Goal: Task Accomplishment & Management: Manage account settings

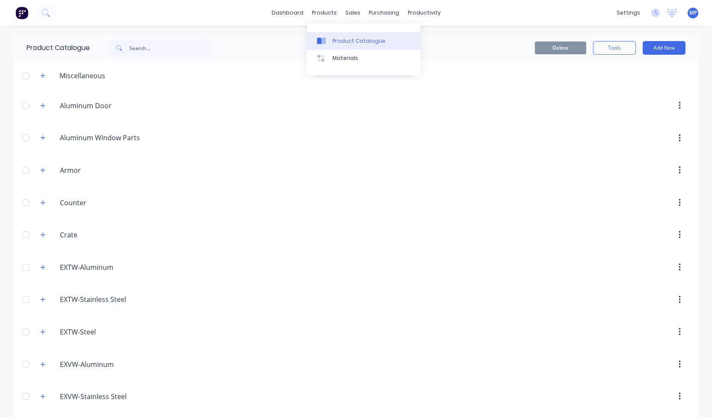
click at [327, 37] on div at bounding box center [323, 41] width 13 height 8
click at [341, 39] on div "Product Catalogue" at bounding box center [358, 41] width 53 height 8
click at [22, 12] on img at bounding box center [21, 12] width 13 height 13
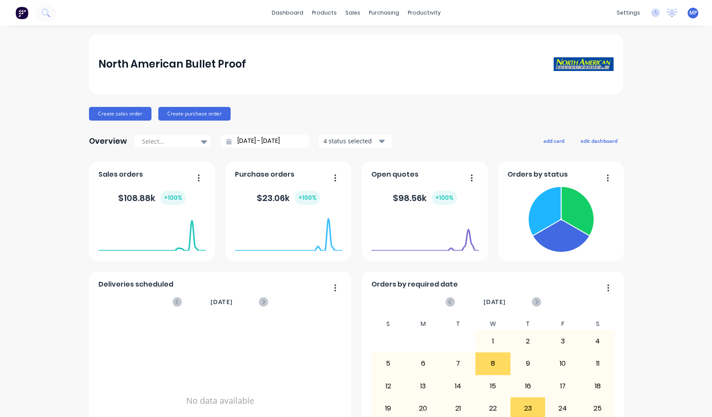
click at [704, 154] on div "North American Bullet Proof Create sales order Create purchase order Overview S…" at bounding box center [356, 367] width 712 height 666
click at [421, 93] on link "Timesheets" at bounding box center [453, 92] width 113 height 17
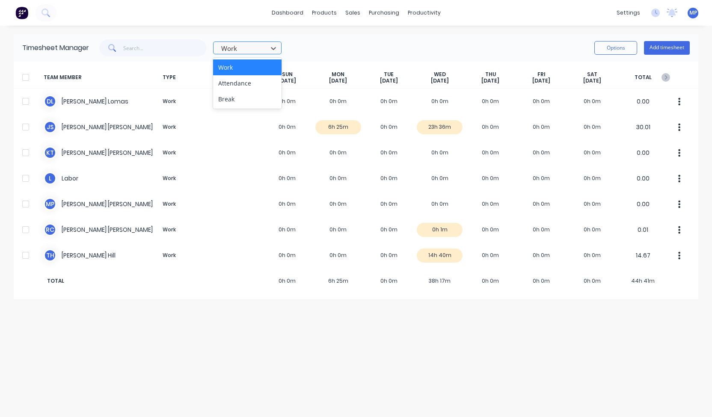
click at [229, 45] on div at bounding box center [241, 48] width 43 height 11
click at [227, 83] on div "Attendance" at bounding box center [247, 83] width 68 height 16
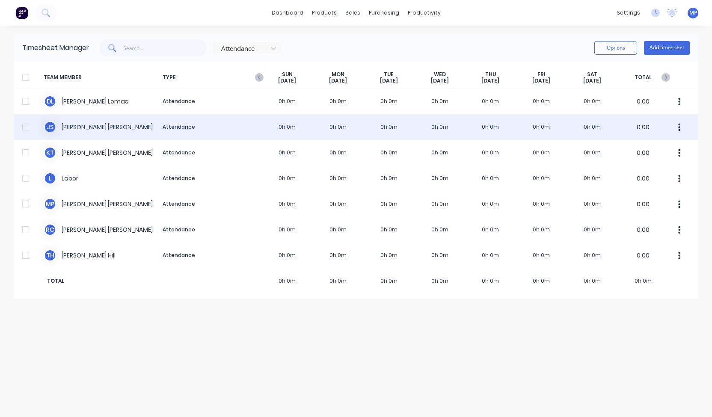
click at [25, 126] on div at bounding box center [25, 126] width 17 height 17
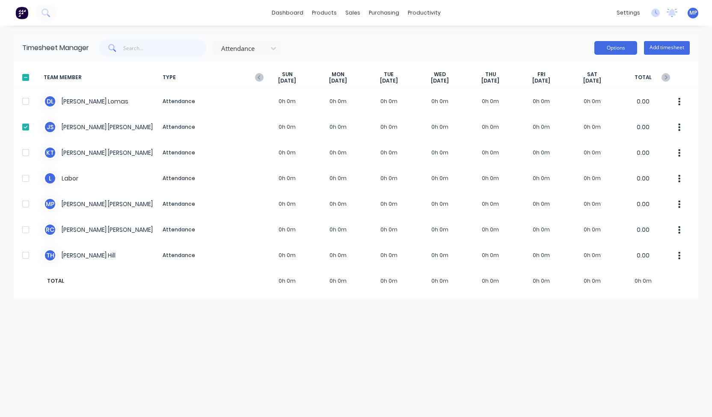
click at [618, 49] on button "Options" at bounding box center [615, 48] width 43 height 14
click at [590, 28] on div "dashboard products sales purchasing productivity dashboard products Product Cat…" at bounding box center [356, 208] width 712 height 417
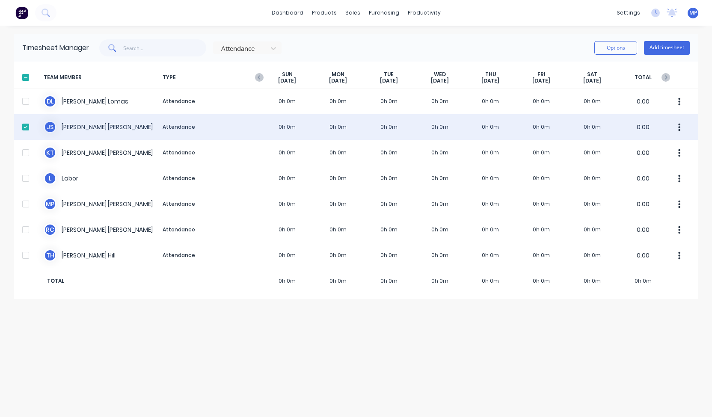
click at [28, 126] on div at bounding box center [25, 126] width 17 height 17
click at [676, 125] on button "button" at bounding box center [679, 126] width 18 height 17
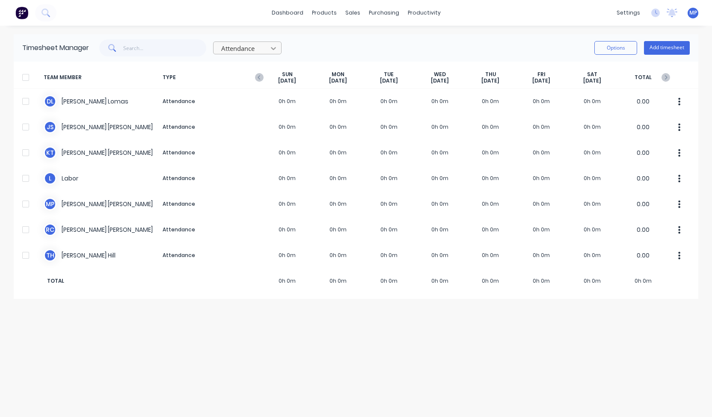
click at [274, 52] on icon at bounding box center [273, 48] width 9 height 9
click at [261, 65] on div "Work" at bounding box center [247, 67] width 68 height 16
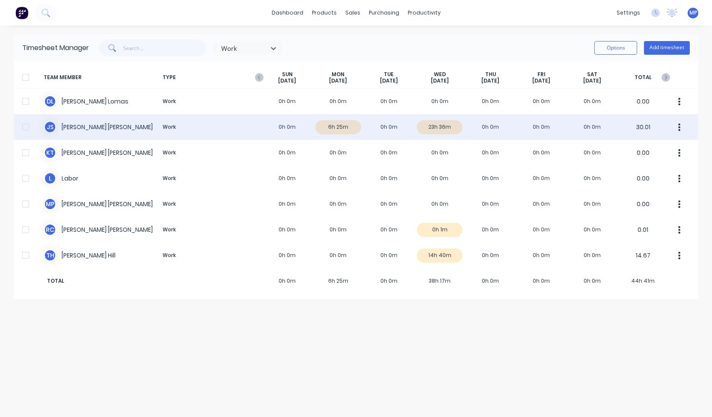
click at [437, 127] on div "[PERSON_NAME] [PERSON_NAME] Work 0h 0m 6h 25m 0h 0m 23h 36m 0h 0m 0h 0m 0h 0m 3…" at bounding box center [356, 127] width 684 height 26
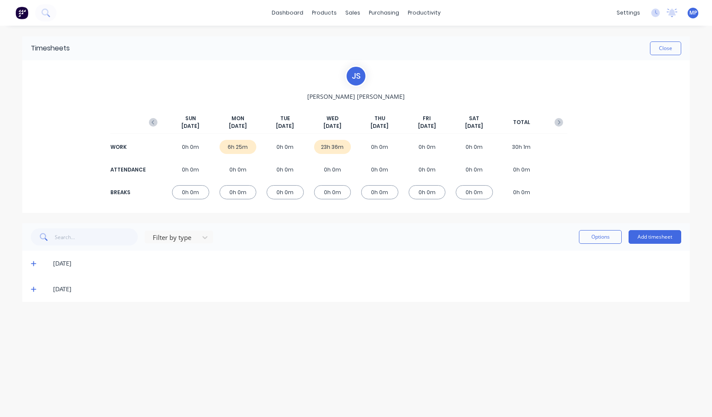
click at [337, 146] on div "23h 36m" at bounding box center [332, 147] width 37 height 14
click at [656, 48] on button "Close" at bounding box center [665, 48] width 31 height 14
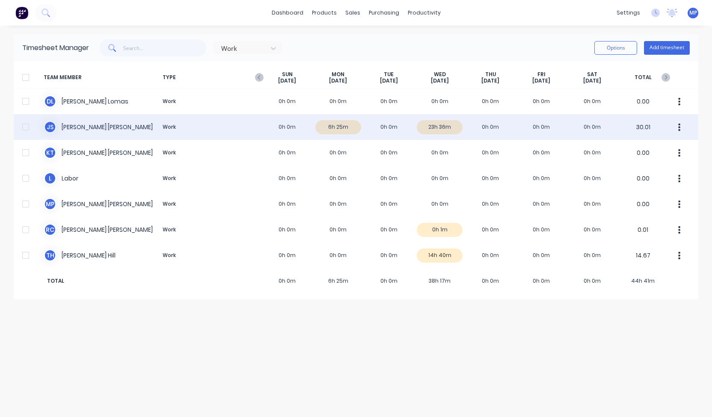
click at [387, 123] on div "[PERSON_NAME] [PERSON_NAME] Work 0h 0m 6h 25m 0h 0m 23h 36m 0h 0m 0h 0m 0h 0m 3…" at bounding box center [356, 127] width 684 height 26
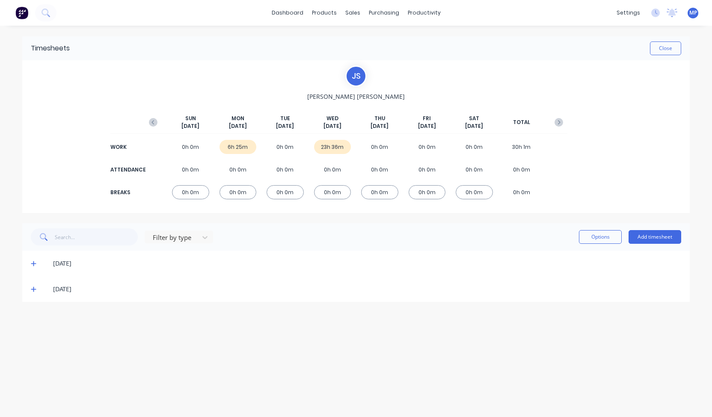
click at [331, 147] on div "23h 36m" at bounding box center [332, 147] width 37 height 14
click at [606, 234] on button "Options" at bounding box center [600, 237] width 43 height 14
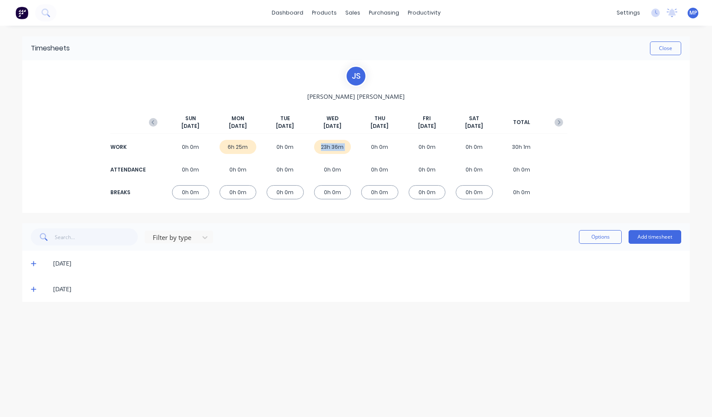
click at [32, 290] on icon at bounding box center [34, 289] width 6 height 6
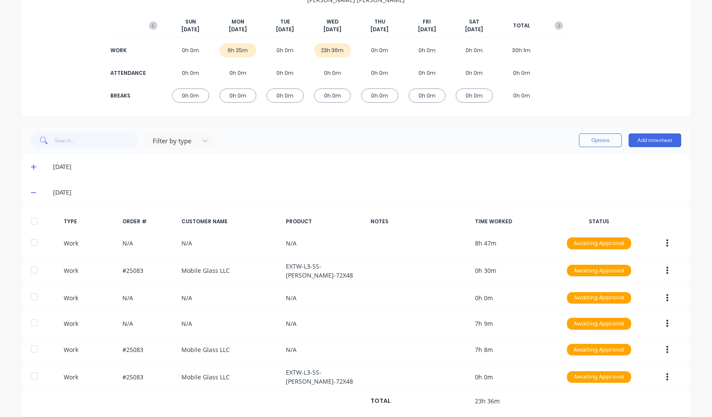
scroll to position [106, 0]
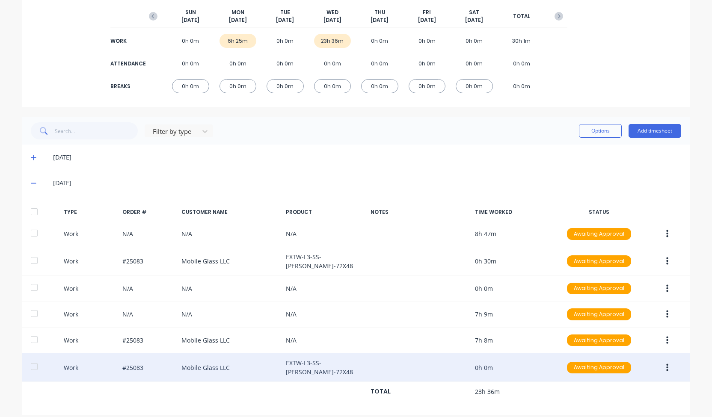
click at [651, 360] on div at bounding box center [661, 367] width 33 height 15
click at [666, 360] on button "button" at bounding box center [667, 367] width 20 height 15
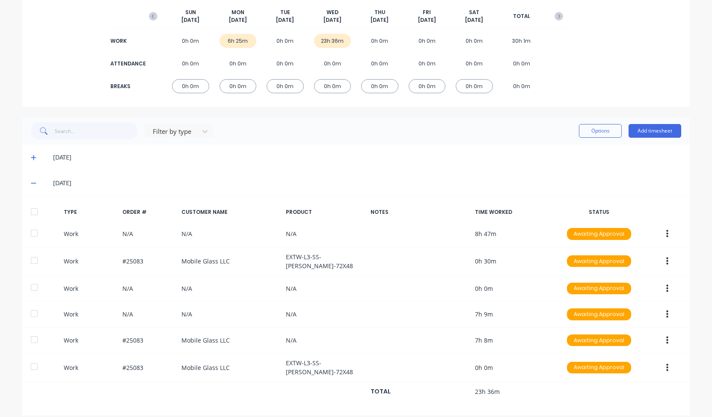
click at [677, 159] on div "[DATE]" at bounding box center [355, 158] width 667 height 26
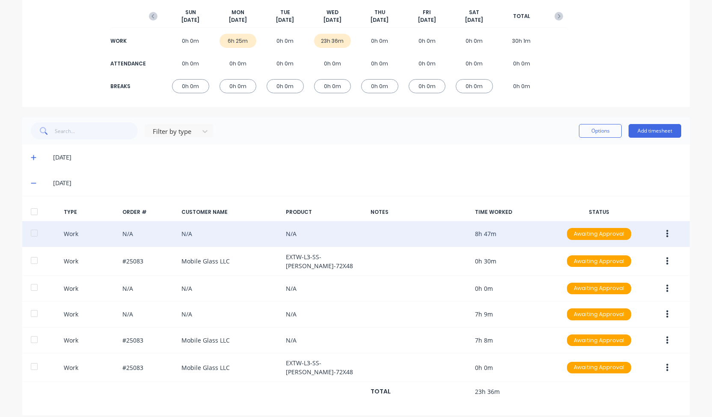
click at [669, 230] on button "button" at bounding box center [667, 233] width 20 height 15
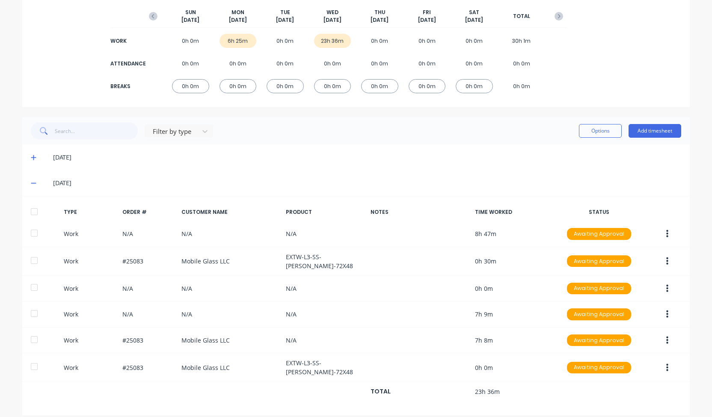
click at [673, 147] on div "[DATE]" at bounding box center [355, 158] width 667 height 26
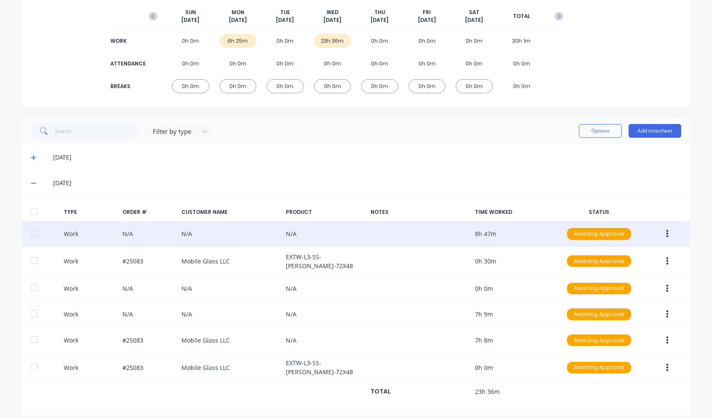
click at [666, 235] on icon "button" at bounding box center [667, 234] width 2 height 8
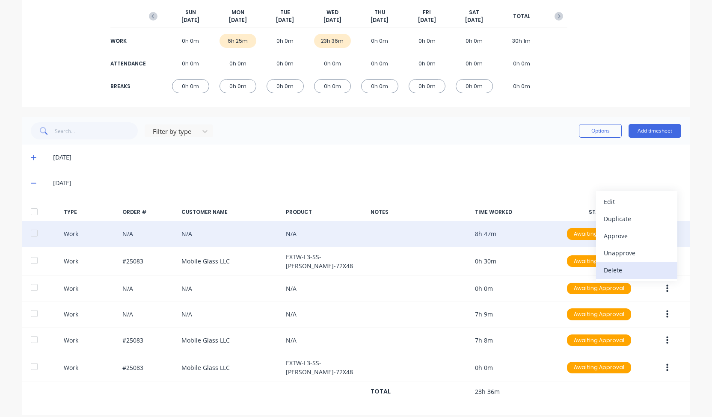
click at [640, 269] on div "Delete" at bounding box center [636, 270] width 66 height 12
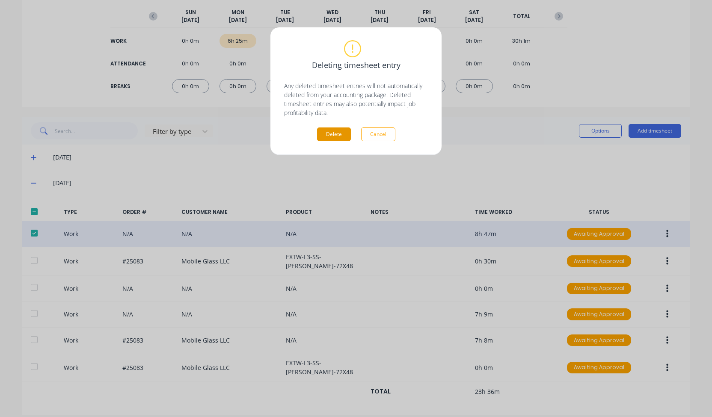
click at [345, 135] on button "Delete" at bounding box center [334, 134] width 34 height 14
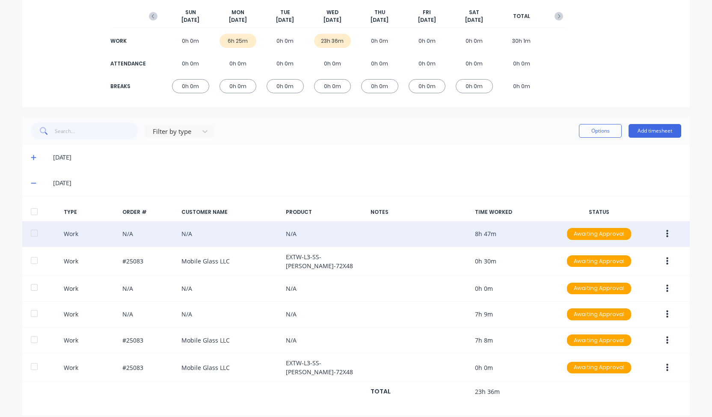
scroll to position [0, 0]
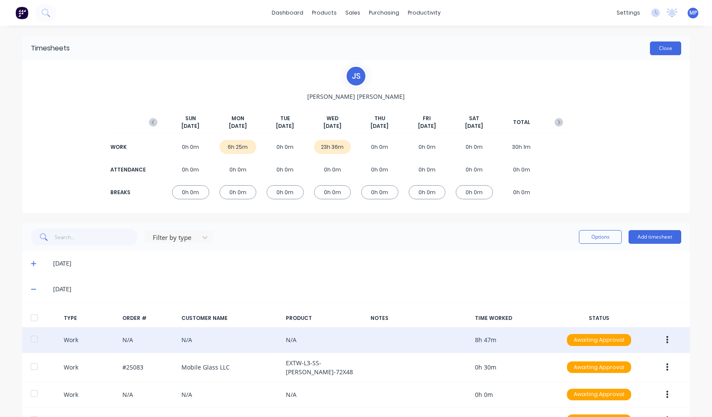
click at [671, 44] on button "Close" at bounding box center [665, 48] width 31 height 14
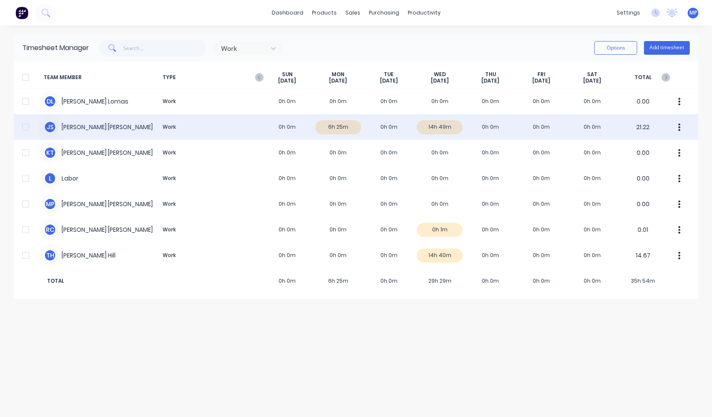
click at [679, 123] on icon "button" at bounding box center [679, 127] width 2 height 8
click at [679, 129] on icon "button" at bounding box center [679, 127] width 2 height 8
click at [440, 123] on div "[PERSON_NAME] [PERSON_NAME] Work 0h 0m 6h 25m 0h 0m 14h 49m 0h 0m 0h 0m 0h 0m 2…" at bounding box center [356, 127] width 684 height 26
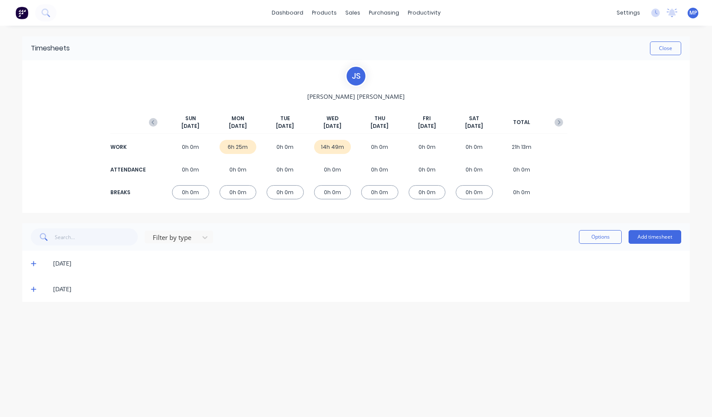
click at [37, 288] on span at bounding box center [35, 289] width 9 height 9
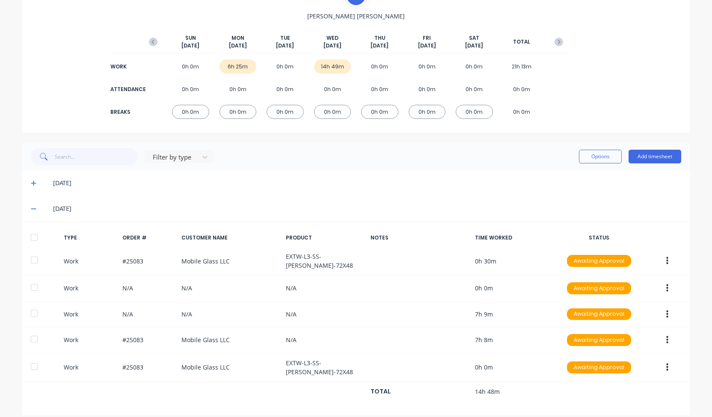
scroll to position [81, 0]
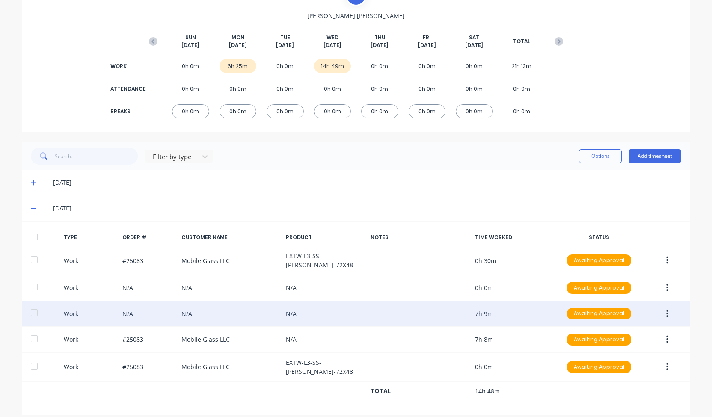
click at [666, 309] on icon "button" at bounding box center [667, 313] width 2 height 9
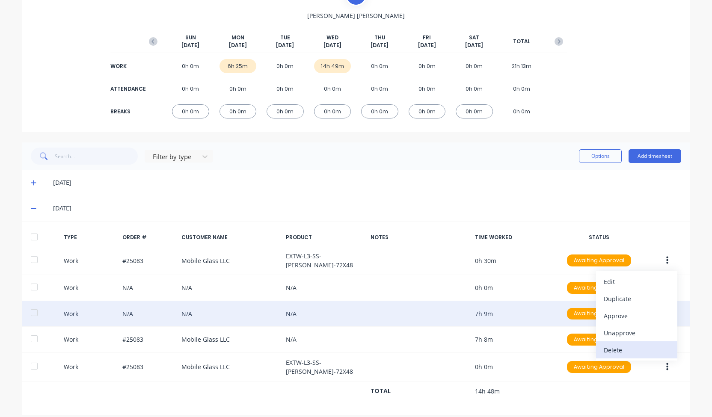
click at [636, 346] on div "Delete" at bounding box center [636, 350] width 66 height 12
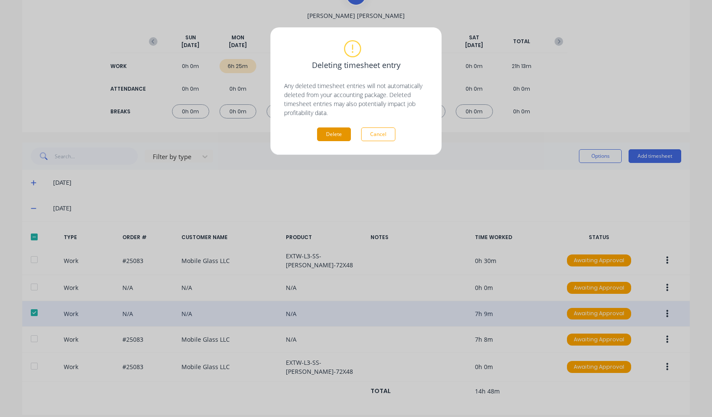
click at [339, 137] on button "Delete" at bounding box center [334, 134] width 34 height 14
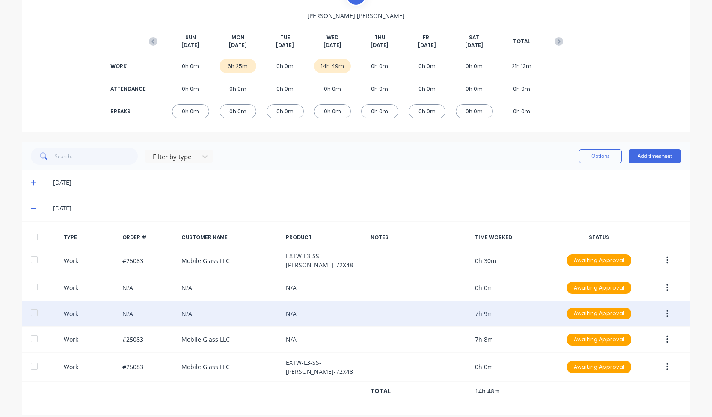
scroll to position [0, 0]
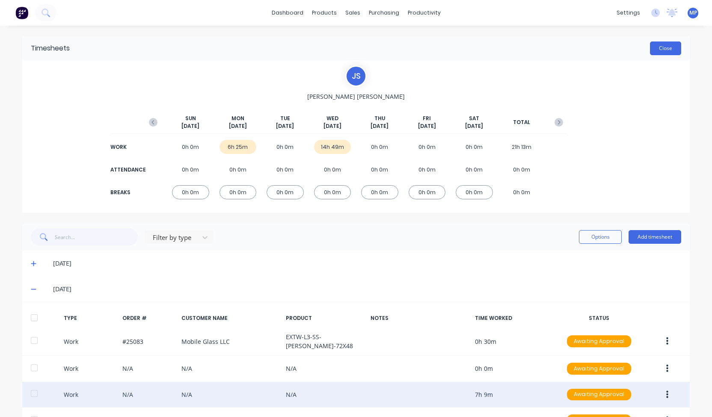
click at [650, 47] on button "Close" at bounding box center [665, 48] width 31 height 14
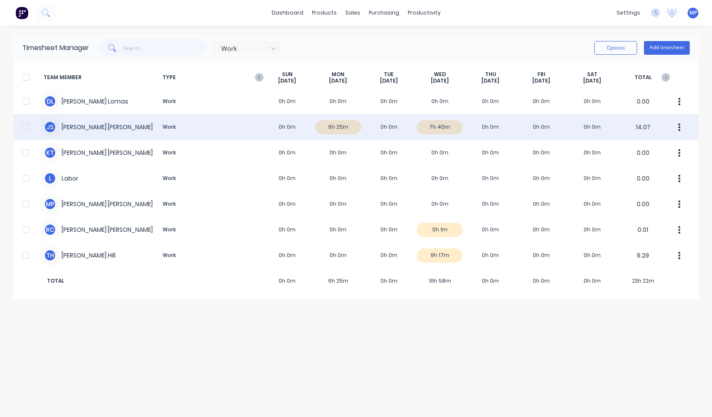
click at [438, 127] on div "J S [PERSON_NAME] Work 0h 0m 6h 25m 0h 0m 7h 40m 0h 0m 0h 0m 0h 0m 14.07" at bounding box center [356, 127] width 684 height 26
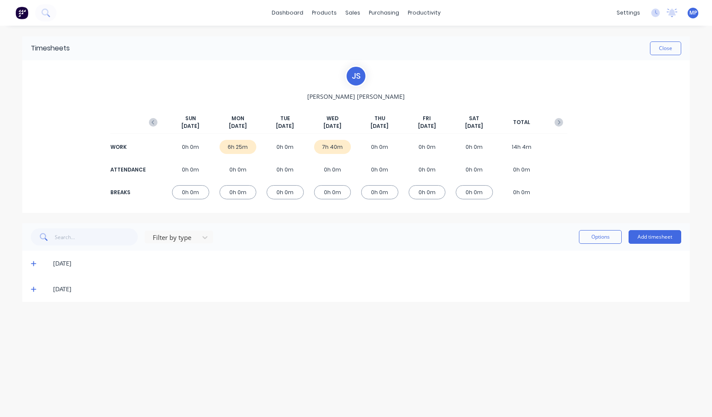
click at [31, 293] on span at bounding box center [35, 289] width 9 height 9
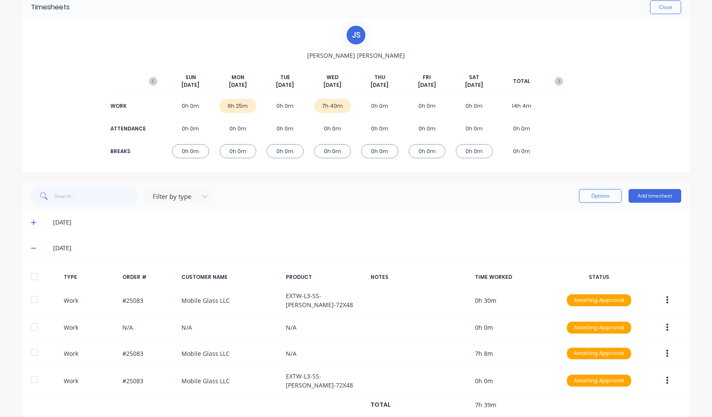
scroll to position [56, 0]
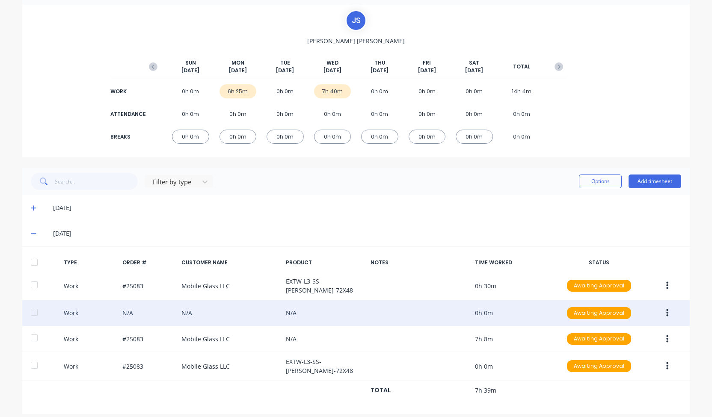
click at [662, 311] on button "button" at bounding box center [667, 312] width 20 height 15
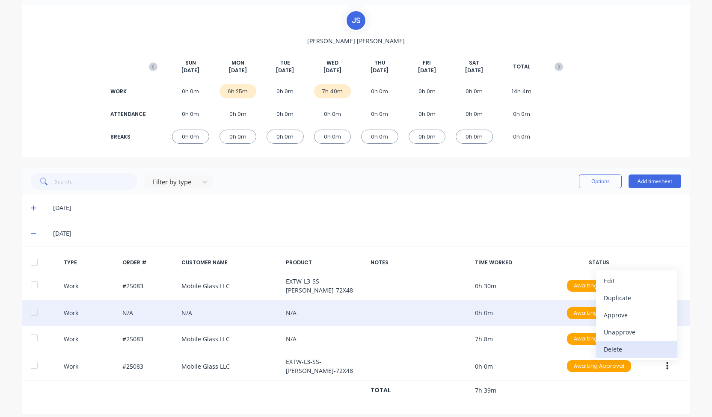
click at [630, 349] on div "Delete" at bounding box center [636, 349] width 66 height 12
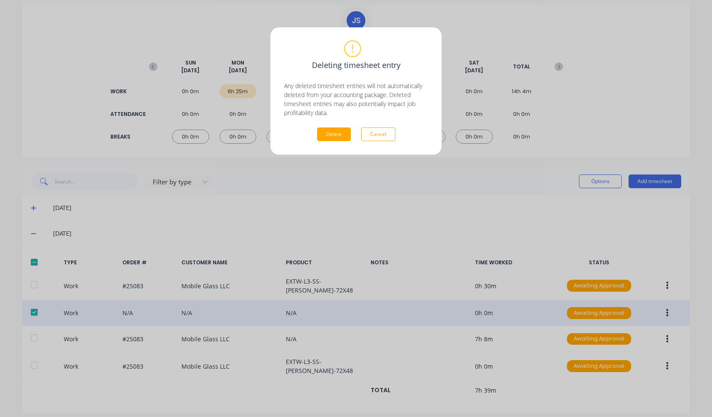
click at [323, 127] on div "Deleting timesheet entry Any deleted timesheet entries will not automatically d…" at bounding box center [356, 91] width 144 height 100
click at [327, 138] on button "Delete" at bounding box center [334, 134] width 34 height 14
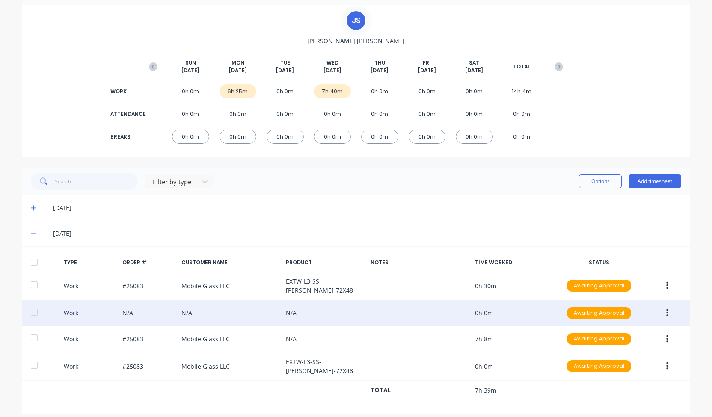
scroll to position [0, 0]
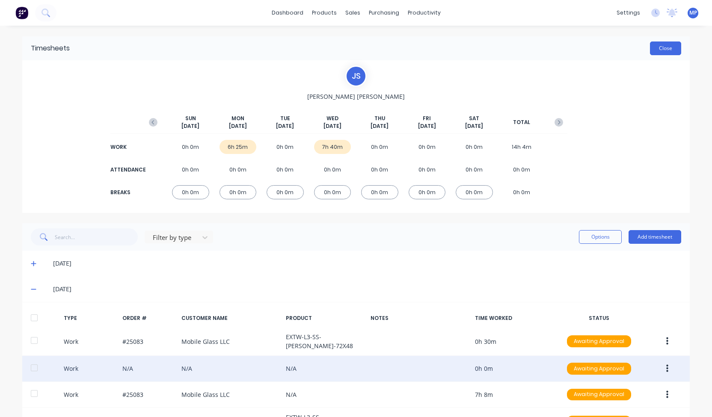
click at [661, 53] on button "Close" at bounding box center [665, 48] width 31 height 14
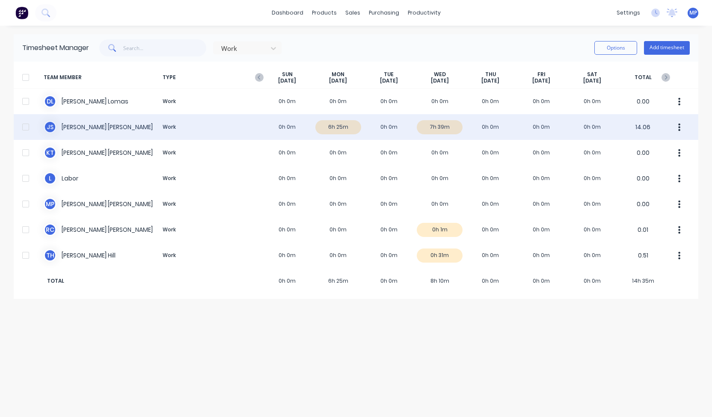
click at [351, 126] on div "J S [PERSON_NAME] Work 0h 0m 6h 25m 0h 0m 7h 39m 0h 0m 0h 0m 0h 0m 14.06" at bounding box center [356, 127] width 684 height 26
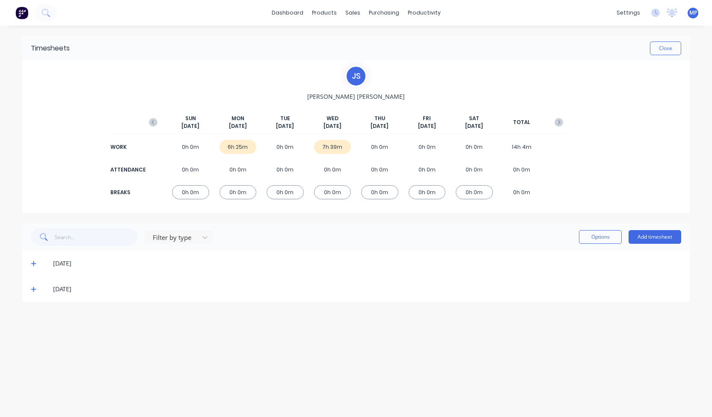
click at [33, 287] on icon at bounding box center [34, 289] width 6 height 6
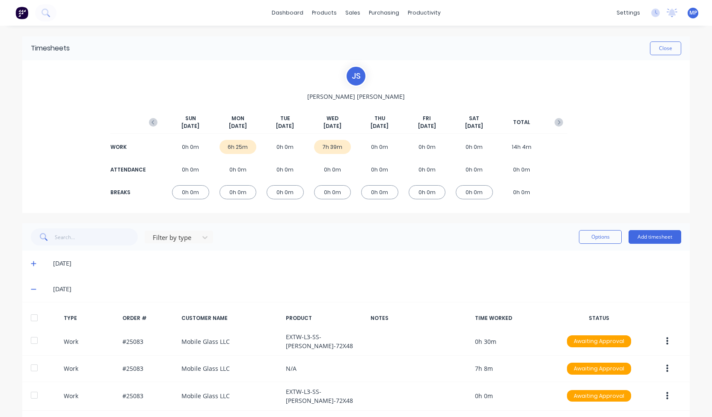
scroll to position [30, 0]
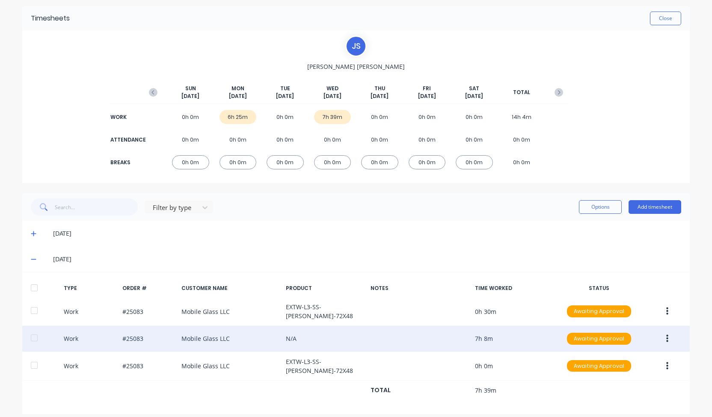
click at [666, 334] on icon "button" at bounding box center [667, 338] width 2 height 9
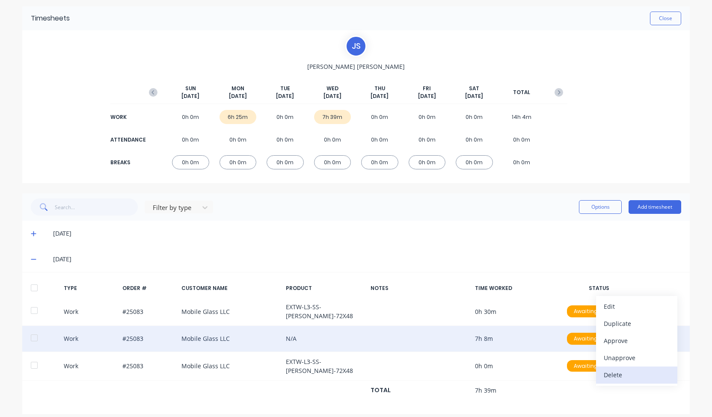
click at [629, 373] on div "Delete" at bounding box center [636, 375] width 66 height 12
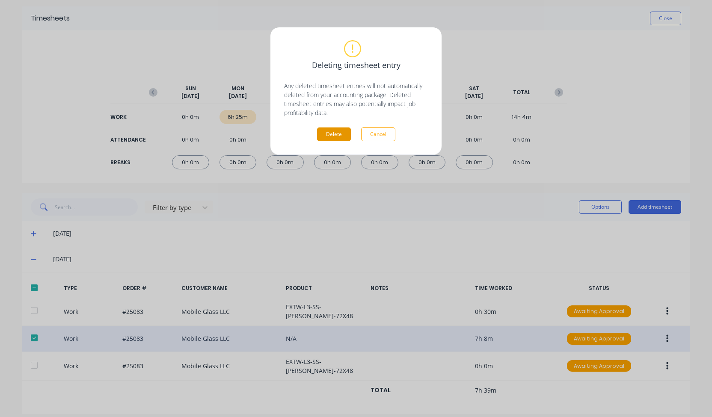
click at [333, 133] on button "Delete" at bounding box center [334, 134] width 34 height 14
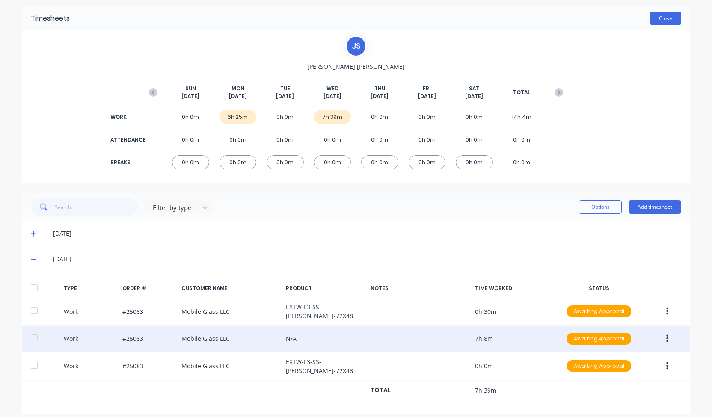
click at [664, 17] on button "Close" at bounding box center [665, 19] width 31 height 14
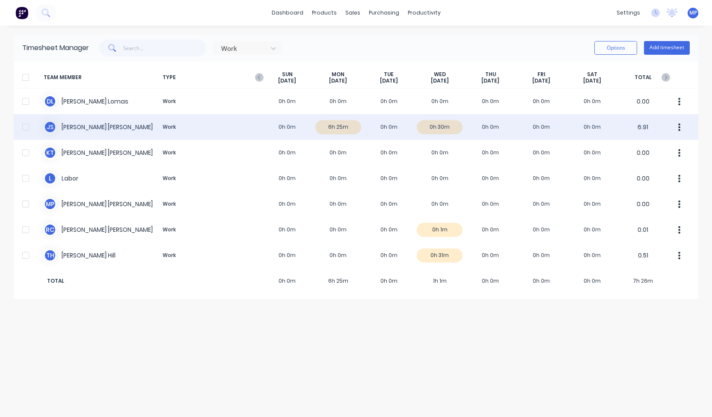
click at [440, 126] on div "[PERSON_NAME] [PERSON_NAME] Work 0h 0m 6h 25m 0h 0m 0h 30m 0h 0m 0h 0m 0h 0m 6.…" at bounding box center [356, 127] width 684 height 26
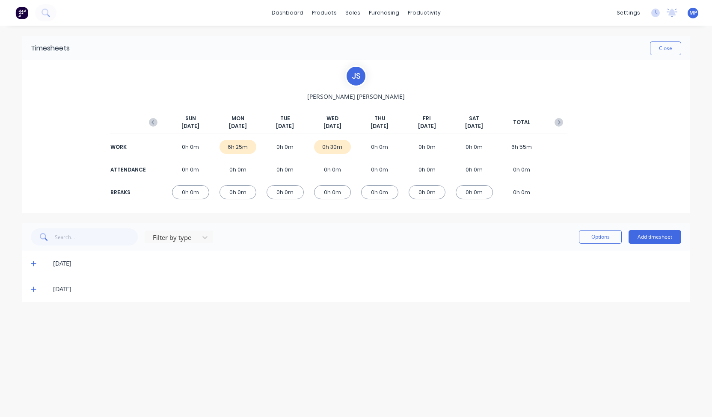
click at [34, 291] on icon at bounding box center [34, 289] width 6 height 6
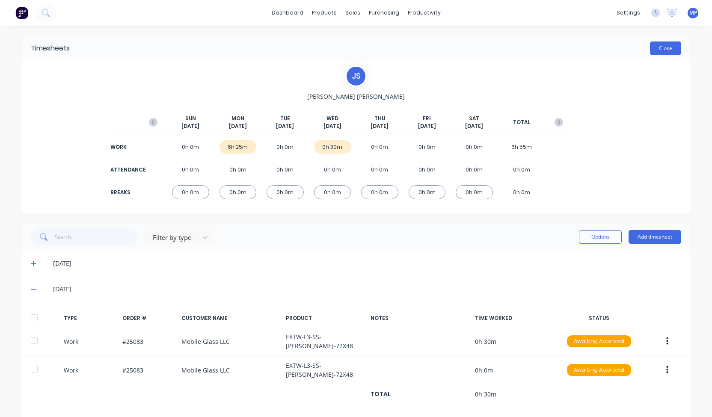
click at [666, 54] on button "Close" at bounding box center [665, 48] width 31 height 14
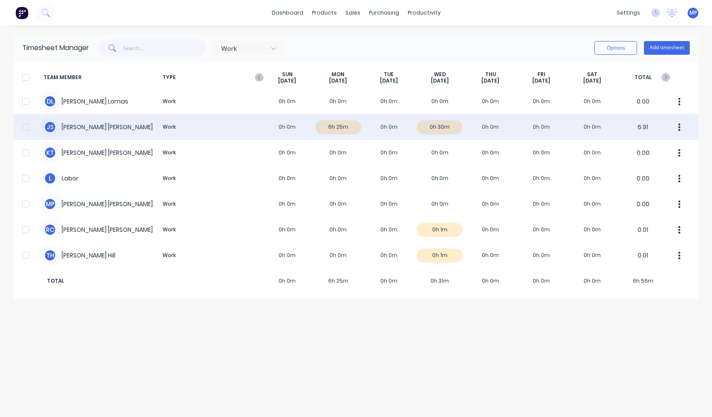
click at [333, 129] on div "[PERSON_NAME] [PERSON_NAME] Work 0h 0m 6h 25m 0h 0m 0h 30m 0h 0m 0h 0m 0h 0m 6.…" at bounding box center [356, 127] width 684 height 26
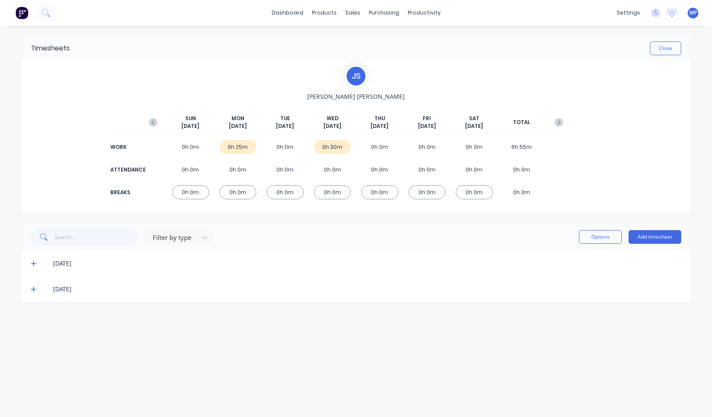
click at [236, 147] on div "6h 25m" at bounding box center [237, 147] width 37 height 14
click at [33, 261] on icon at bounding box center [34, 263] width 6 height 6
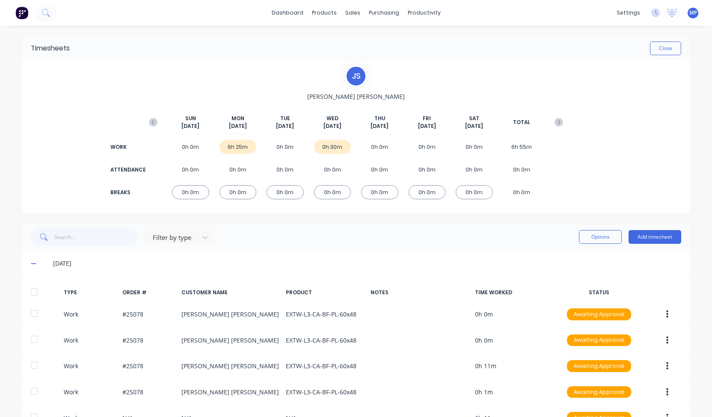
scroll to position [14, 0]
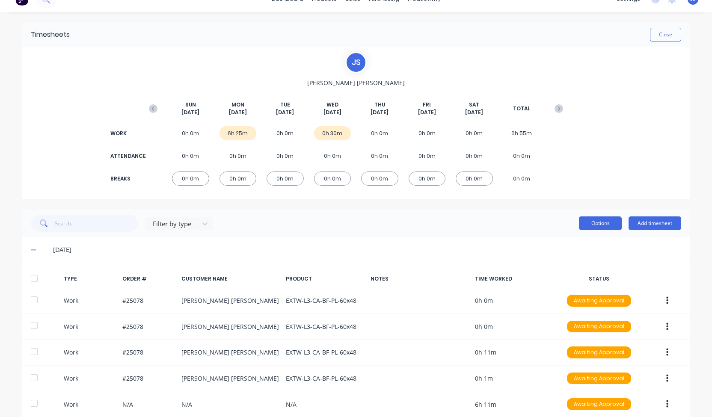
click at [581, 221] on button "Options" at bounding box center [600, 223] width 43 height 14
click at [604, 180] on div "[PERSON_NAME] [PERSON_NAME] [DATE] [DATE] [DATE] [DATE] [DATE] [DATE] [DATE] TO…" at bounding box center [355, 123] width 667 height 153
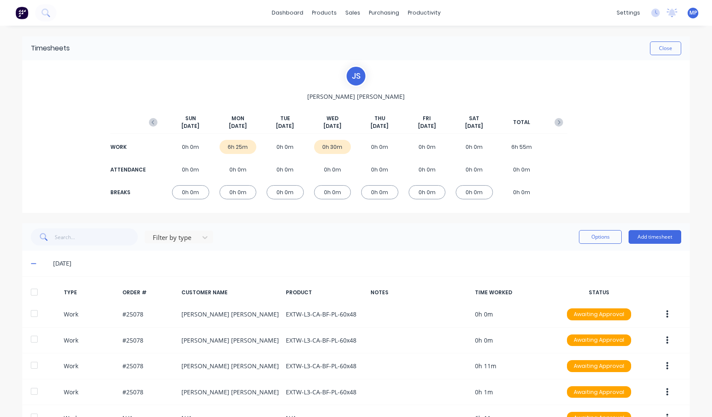
click at [664, 151] on div "[PERSON_NAME] [PERSON_NAME] [DATE] [DATE] [DATE] [DATE] [DATE] [DATE] [DATE] TO…" at bounding box center [355, 136] width 667 height 153
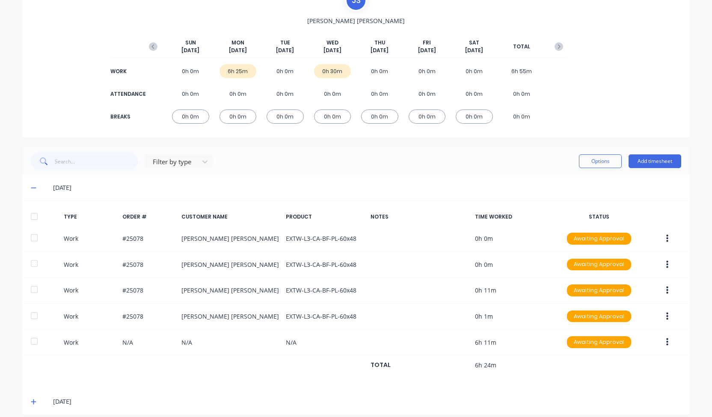
scroll to position [77, 0]
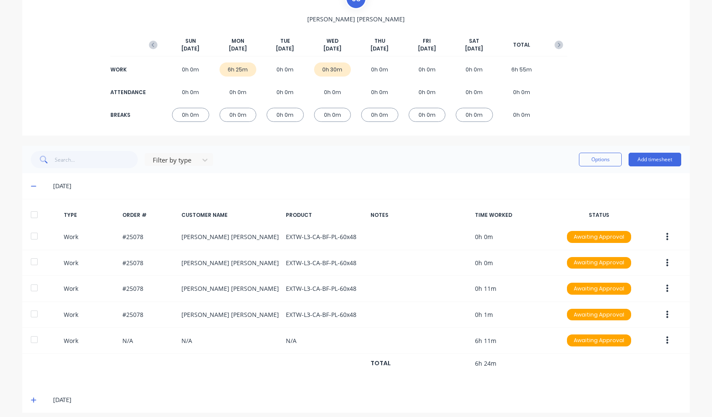
click at [334, 71] on div "0h 30m" at bounding box center [332, 69] width 37 height 14
click at [31, 184] on icon at bounding box center [34, 186] width 6 height 6
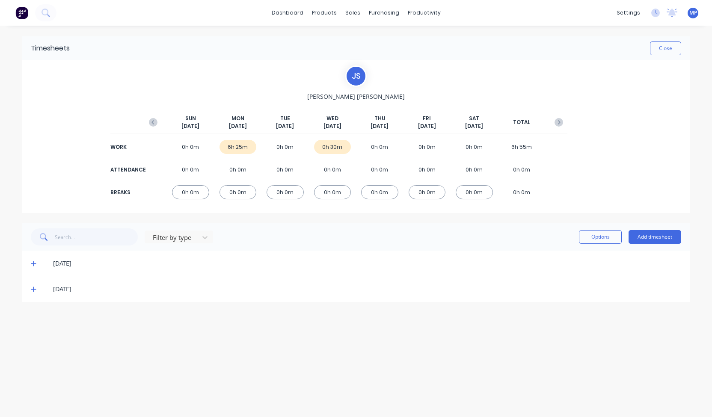
scroll to position [0, 0]
click at [36, 289] on span at bounding box center [35, 289] width 9 height 9
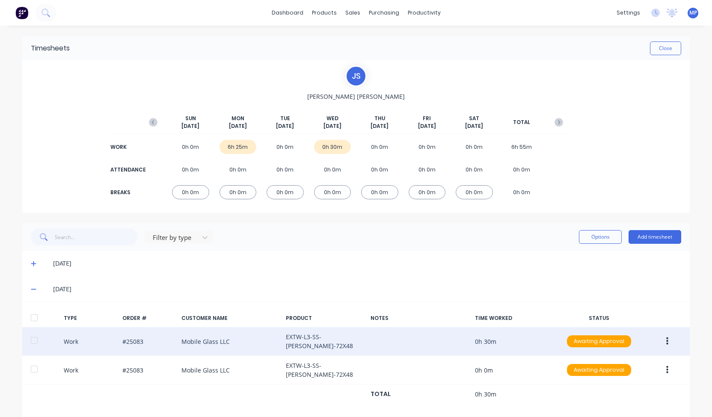
click at [666, 340] on button "button" at bounding box center [667, 341] width 20 height 15
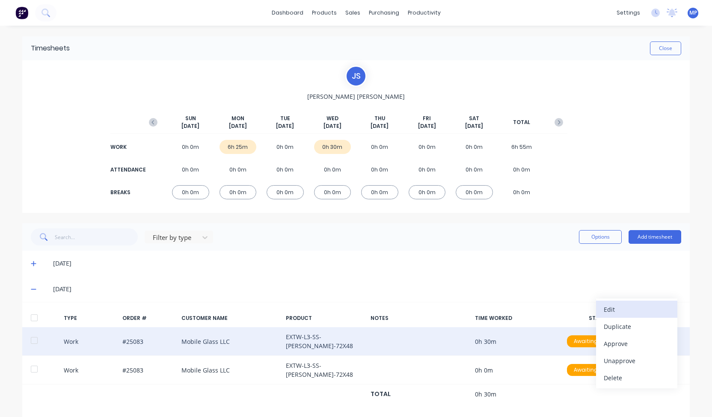
click at [625, 307] on div "Edit" at bounding box center [636, 309] width 66 height 12
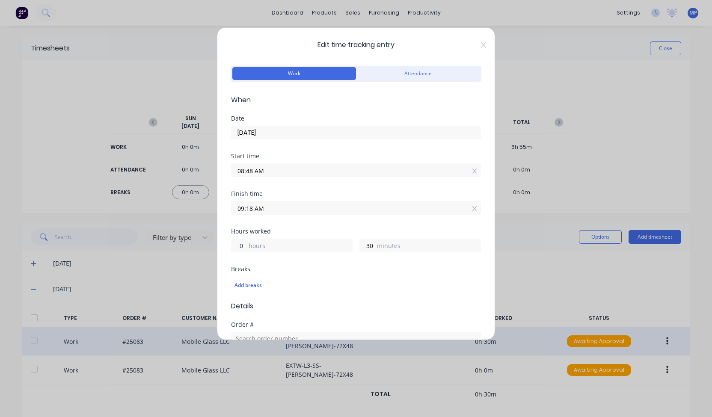
click at [241, 246] on input "0" at bounding box center [238, 245] width 15 height 13
type input "7"
type input "04:18 PM"
click at [354, 286] on div "Add breaks" at bounding box center [355, 285] width 243 height 11
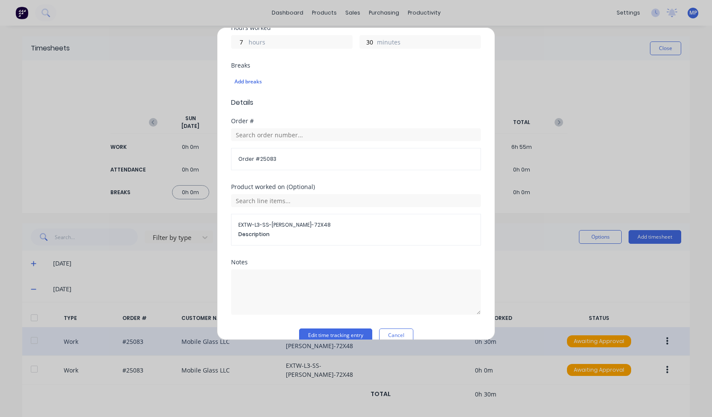
scroll to position [207, 0]
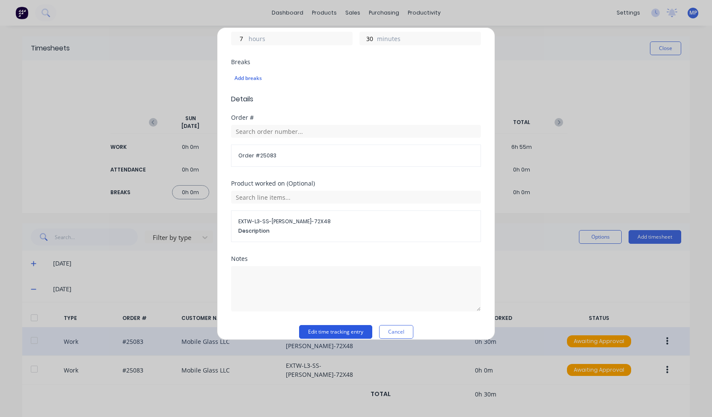
click at [327, 325] on button "Edit time tracking entry" at bounding box center [335, 332] width 73 height 14
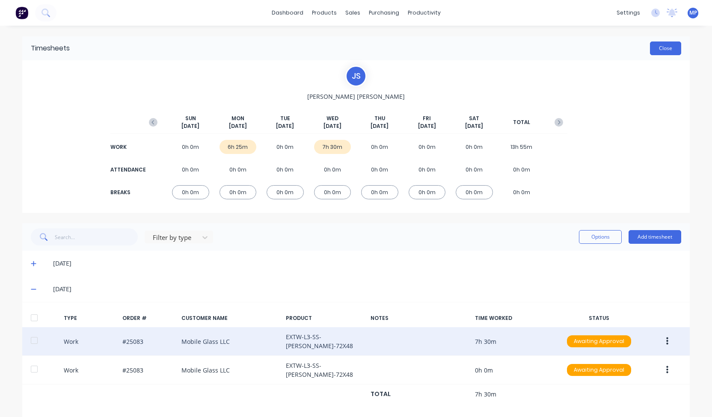
click at [663, 49] on button "Close" at bounding box center [665, 48] width 31 height 14
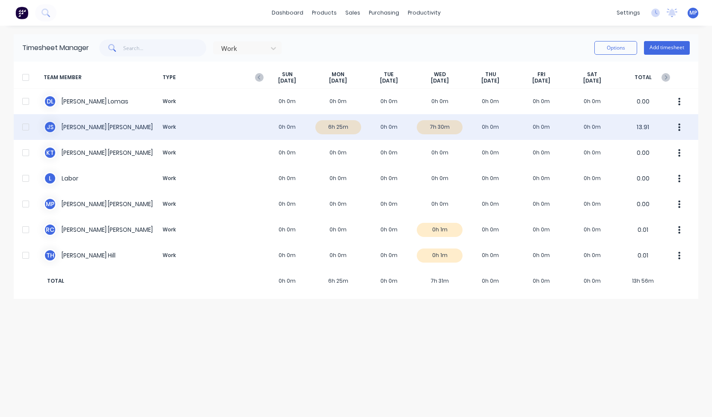
click at [678, 124] on icon "button" at bounding box center [679, 127] width 2 height 8
click at [337, 126] on div "[PERSON_NAME] [PERSON_NAME] Work 0h 0m 6h 25m 0h 0m 7h 30m 0h 0m 0h 0m 0h 0m 13…" at bounding box center [356, 127] width 684 height 26
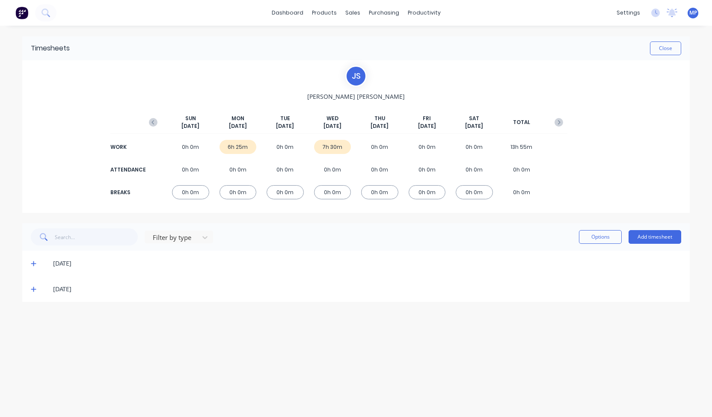
click at [33, 264] on icon at bounding box center [34, 263] width 6 height 6
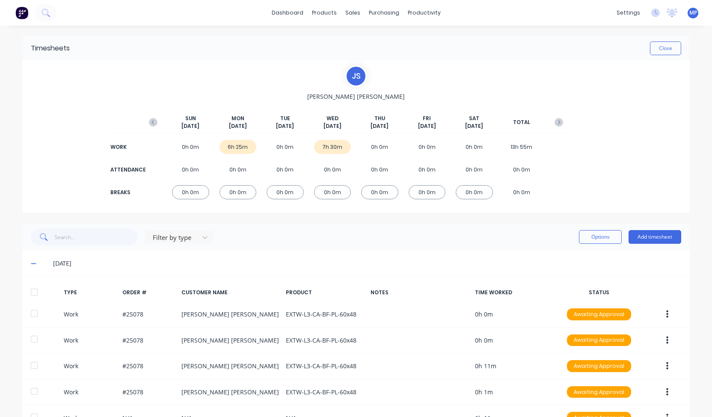
scroll to position [81, 0]
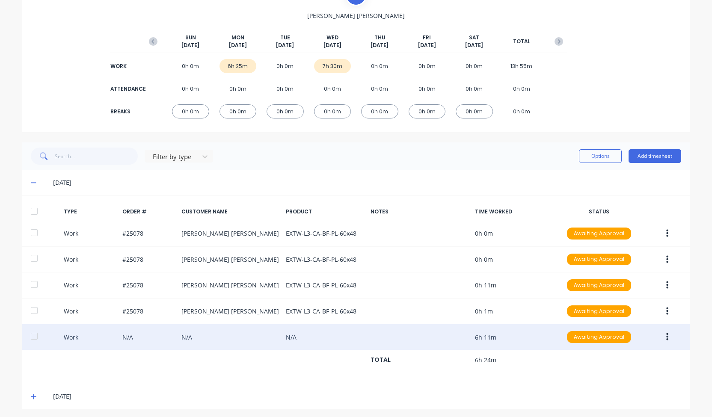
click at [666, 337] on icon "button" at bounding box center [667, 336] width 2 height 9
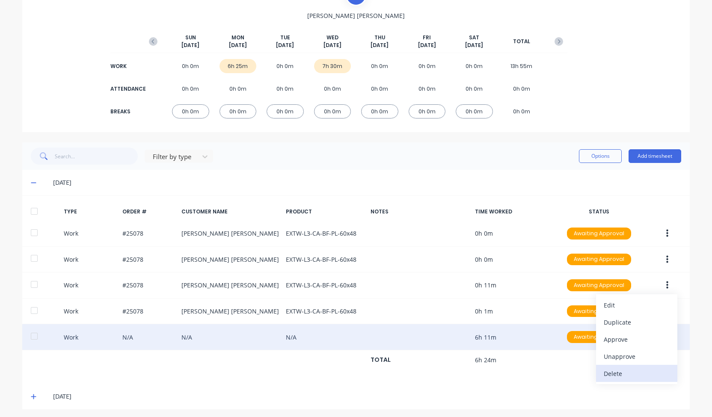
click at [629, 369] on div "Delete" at bounding box center [636, 373] width 66 height 12
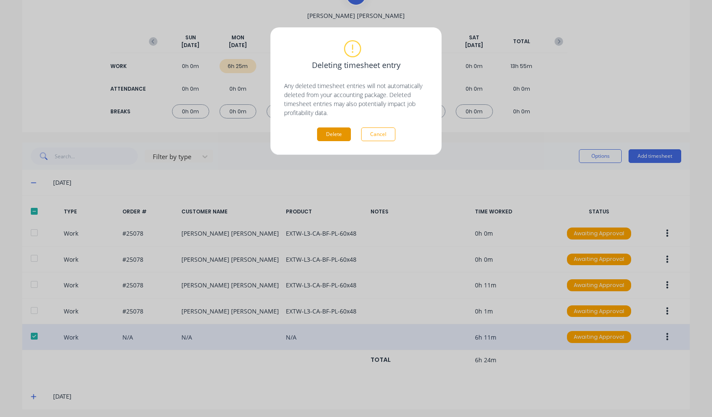
click at [327, 139] on button "Delete" at bounding box center [334, 134] width 34 height 14
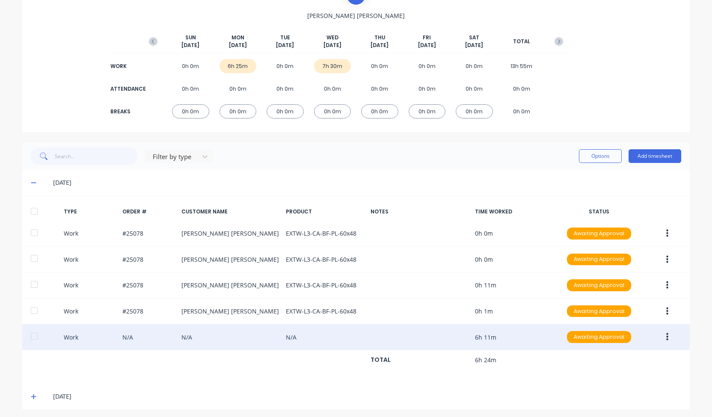
click at [702, 128] on div "dashboard products sales purchasing productivity dashboard products Product Cat…" at bounding box center [356, 208] width 712 height 417
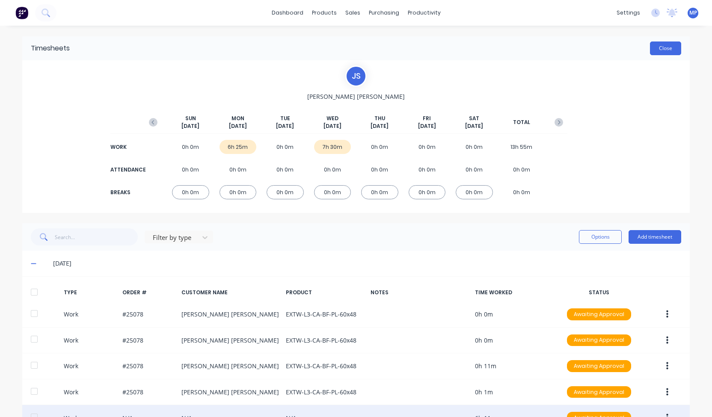
click at [667, 45] on button "Close" at bounding box center [665, 48] width 31 height 14
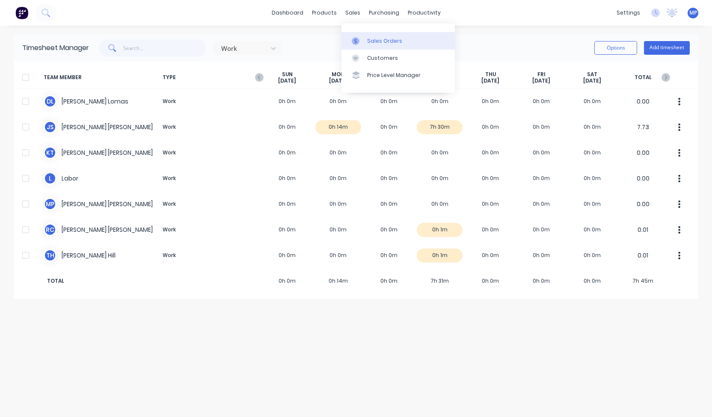
click at [365, 42] on link "Sales Orders" at bounding box center [397, 40] width 113 height 17
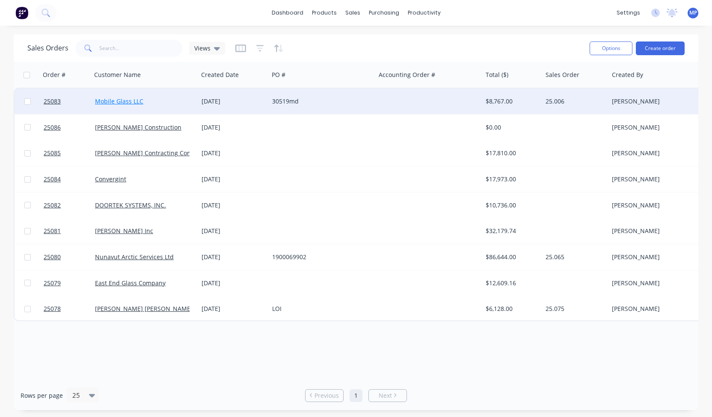
click at [127, 102] on link "Mobile Glass LLC" at bounding box center [119, 101] width 48 height 8
click at [52, 106] on span "25083" at bounding box center [52, 101] width 17 height 9
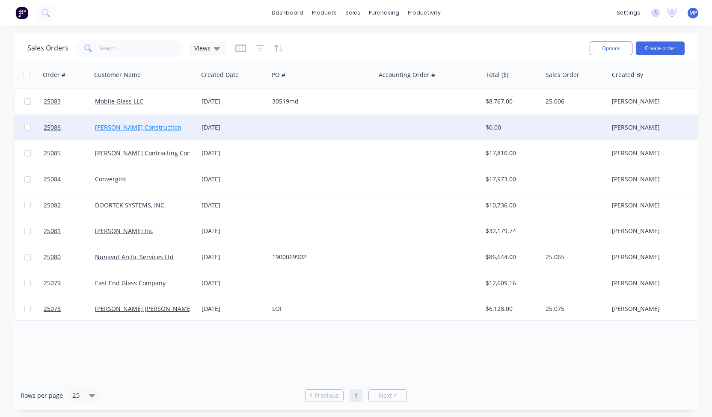
click at [112, 126] on link "[PERSON_NAME] Construction" at bounding box center [138, 127] width 86 height 8
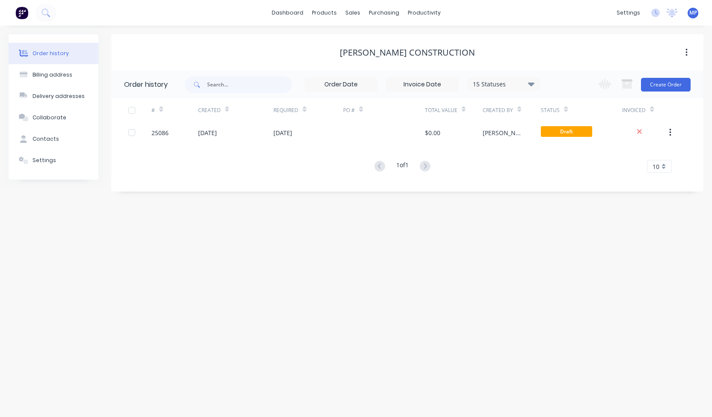
click at [112, 126] on div "25086 [DATE] [DATE] $0.00 [PERSON_NAME] Draft" at bounding box center [402, 132] width 582 height 21
click at [49, 159] on div "Settings" at bounding box center [45, 161] width 24 height 8
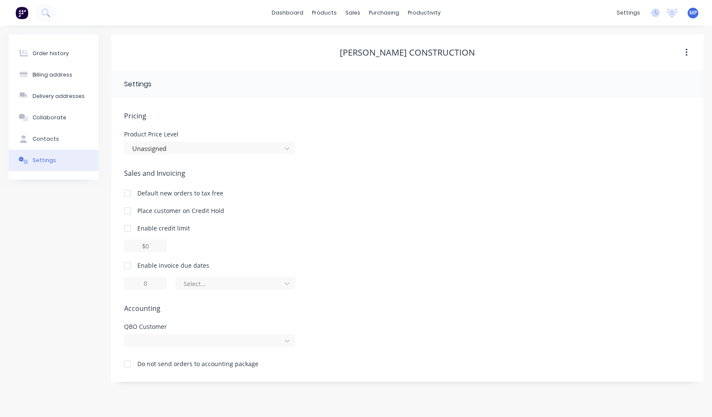
click at [171, 134] on div "Product Price Level" at bounding box center [209, 134] width 171 height 6
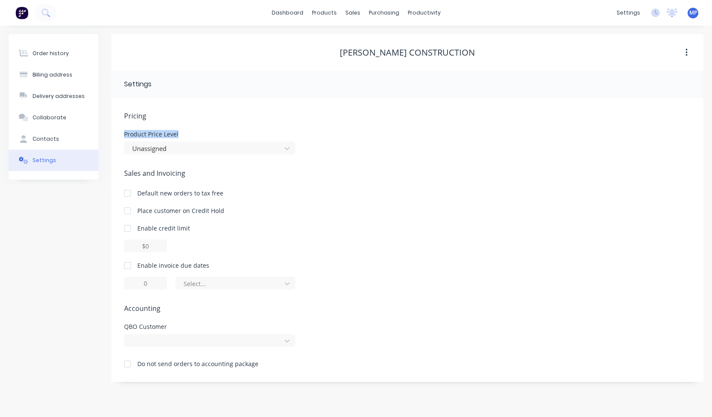
click at [171, 134] on div "Product Price Level" at bounding box center [209, 134] width 171 height 6
click at [207, 129] on div "Pricing Product Price Level Unassigned" at bounding box center [407, 133] width 566 height 44
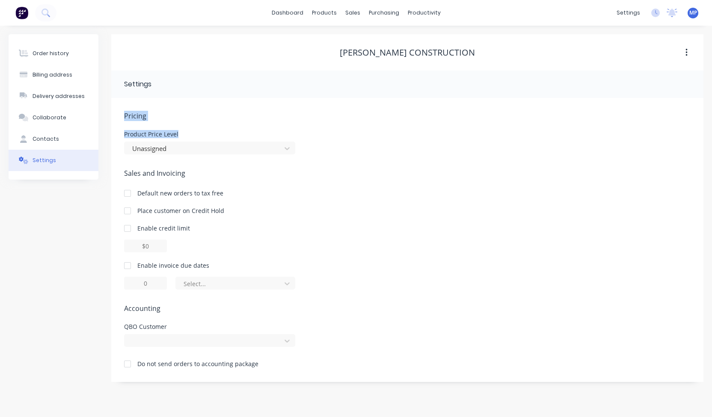
drag, startPoint x: 207, startPoint y: 129, endPoint x: 167, endPoint y: 71, distance: 70.7
click at [167, 71] on div "Settings Pricing Product Price Level Unassigned Sales and Invoicing Default new…" at bounding box center [407, 226] width 592 height 311
click at [161, 109] on div "Pricing Product Price Level Unassigned Sales and Invoicing Default new orders t…" at bounding box center [407, 240] width 592 height 284
drag, startPoint x: 161, startPoint y: 109, endPoint x: 206, endPoint y: 177, distance: 81.5
click at [206, 177] on div "Pricing Product Price Level Unassigned Sales and Invoicing Default new orders t…" at bounding box center [407, 240] width 592 height 284
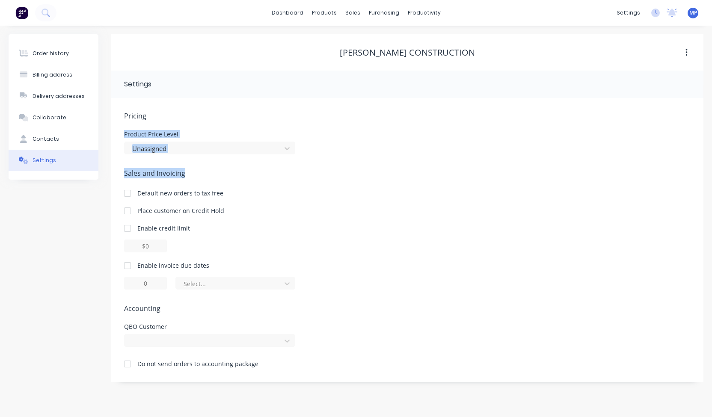
click at [206, 177] on span "Sales and Invoicing" at bounding box center [407, 173] width 566 height 10
click at [131, 211] on div at bounding box center [127, 210] width 17 height 17
click at [148, 340] on div at bounding box center [203, 341] width 145 height 11
drag, startPoint x: 148, startPoint y: 340, endPoint x: 96, endPoint y: 315, distance: 57.8
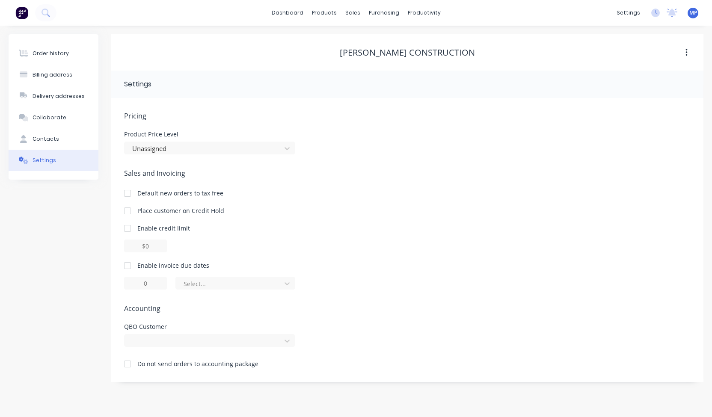
click at [96, 315] on div "Order history Billing address Delivery addresses Collaborate Contacts Settings" at bounding box center [54, 208] width 90 height 348
click at [62, 136] on button "Contacts" at bounding box center [54, 138] width 90 height 21
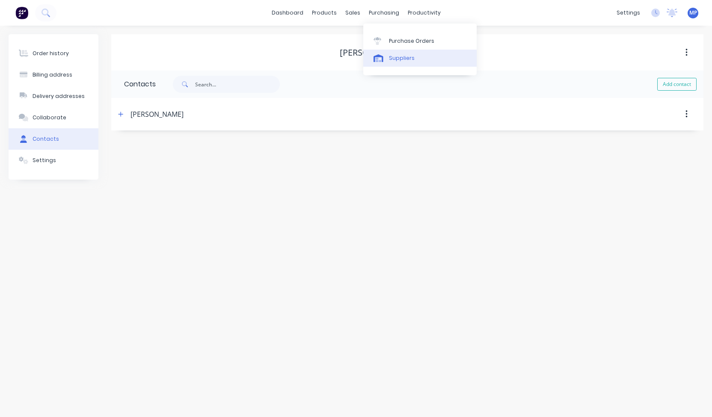
click at [383, 62] on link "Suppliers" at bounding box center [419, 58] width 113 height 17
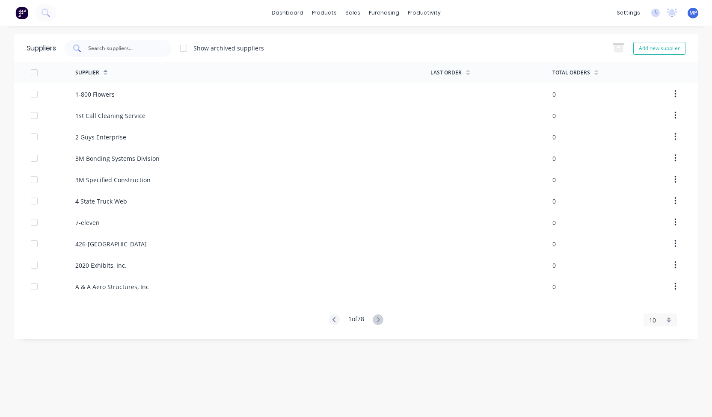
click at [145, 47] on input "text" at bounding box center [122, 48] width 71 height 9
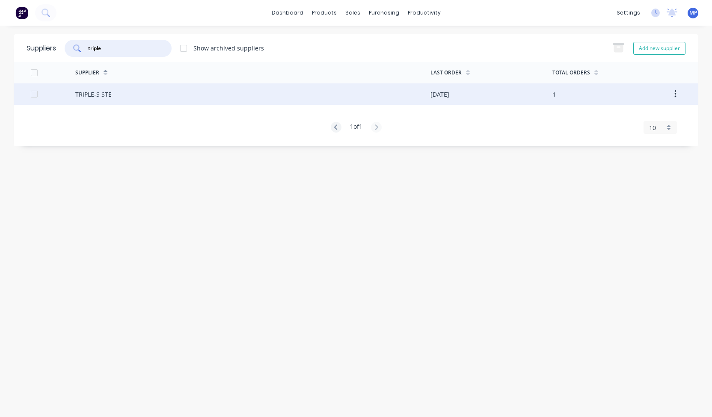
type input "triple"
click at [109, 96] on div "TRIPLE-S STE" at bounding box center [93, 94] width 36 height 9
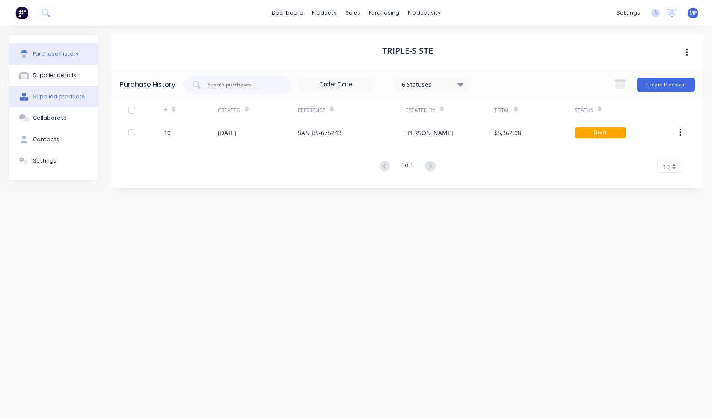
click at [69, 99] on div "Supplied products" at bounding box center [59, 97] width 52 height 8
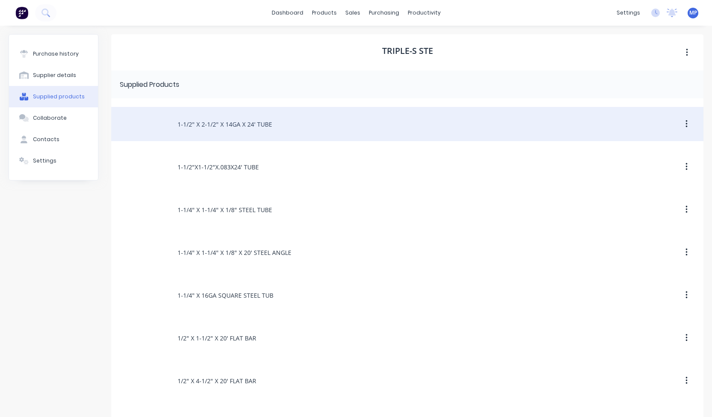
click at [677, 124] on button "button" at bounding box center [686, 123] width 20 height 15
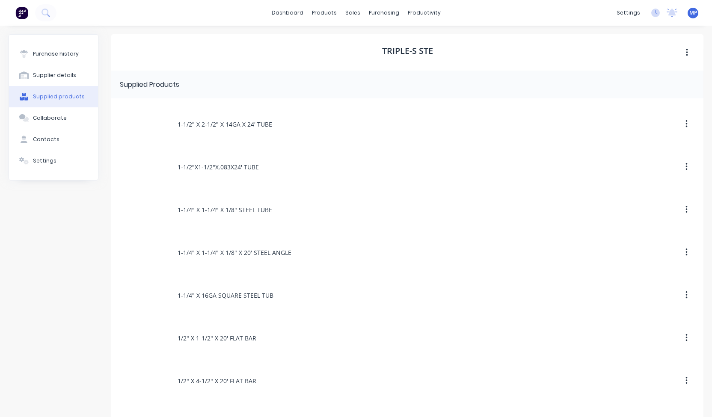
click at [689, 13] on span "MP" at bounding box center [693, 13] width 8 height 8
click at [669, 9] on icon at bounding box center [671, 13] width 11 height 9
click at [639, 12] on div "settings No new notifications [PERSON_NAME] all as read You have no notificatio…" at bounding box center [662, 12] width 100 height 13
click at [644, 12] on div "settings No new notifications [PERSON_NAME] all as read You have no notificatio…" at bounding box center [662, 12] width 100 height 13
click at [654, 14] on div "settings No new notifications [PERSON_NAME] all as read You have no notificatio…" at bounding box center [662, 12] width 100 height 13
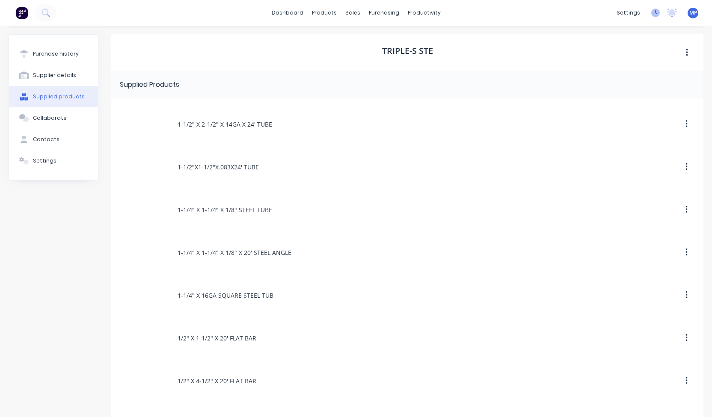
click at [652, 14] on icon at bounding box center [655, 13] width 9 height 9
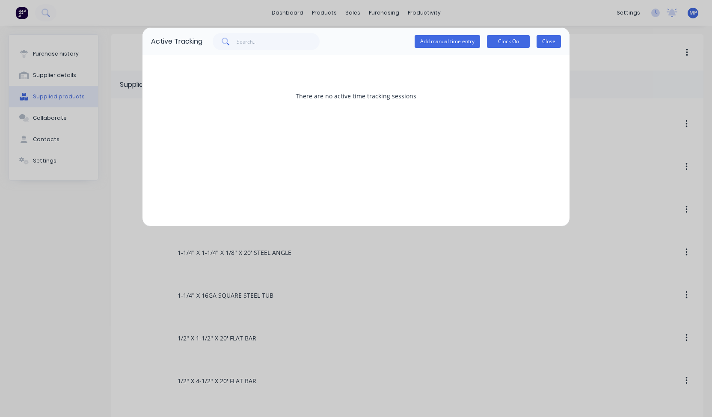
click at [549, 39] on button "Close" at bounding box center [548, 41] width 24 height 13
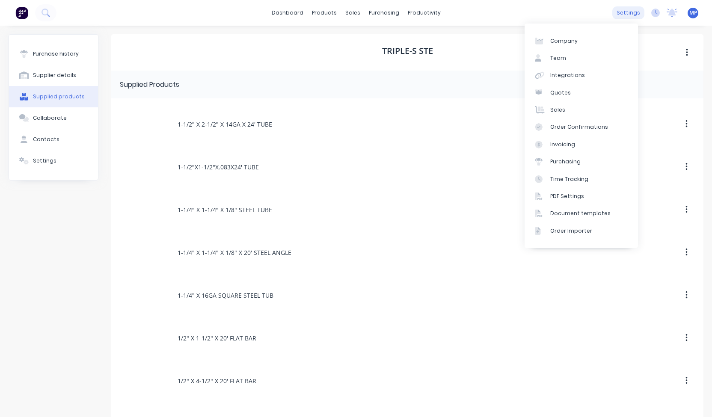
click at [626, 14] on div "settings" at bounding box center [628, 12] width 32 height 13
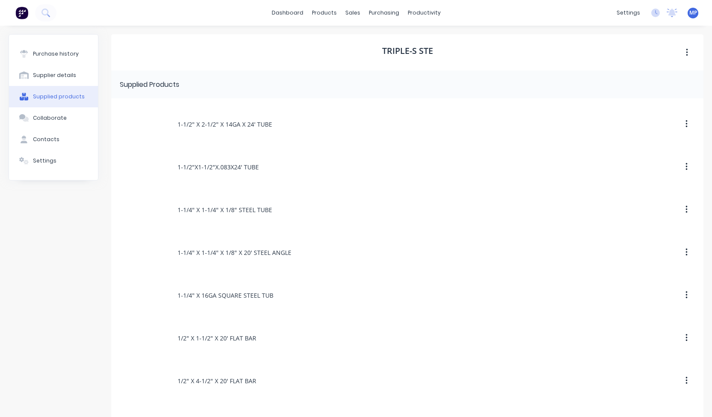
click at [15, 16] on button at bounding box center [22, 12] width 18 height 17
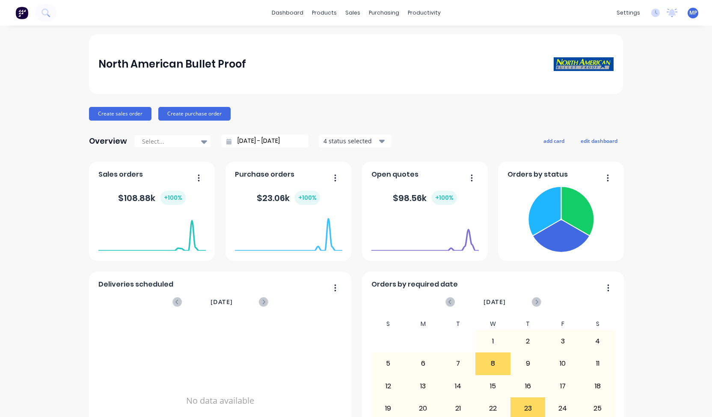
click at [689, 15] on span "MP" at bounding box center [693, 13] width 8 height 8
click at [624, 112] on button "Sign out" at bounding box center [639, 107] width 113 height 17
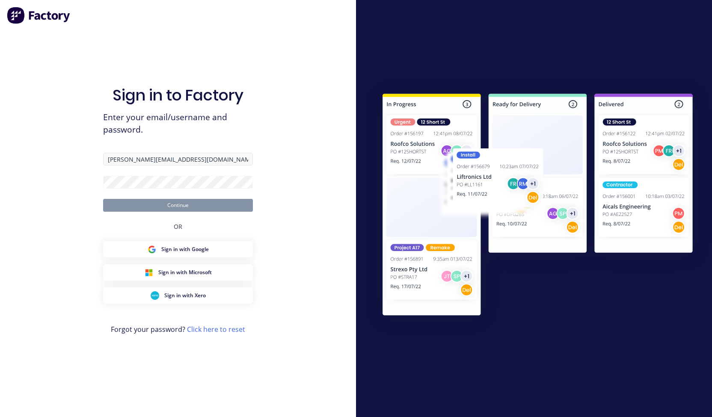
type input "megan@nabulletproof.com"
click at [186, 204] on button "Continue" at bounding box center [178, 205] width 150 height 13
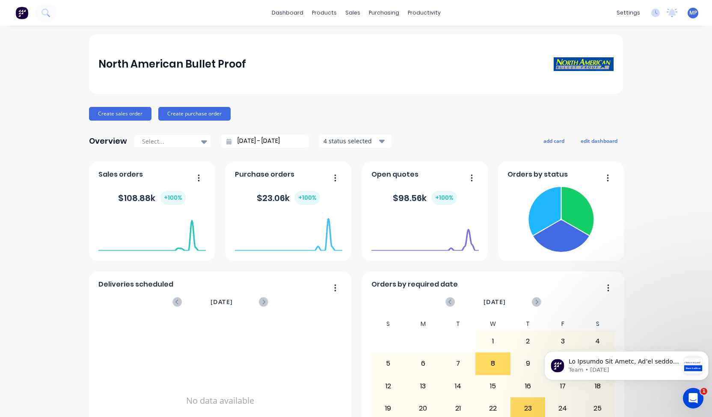
click at [697, 405] on div "Open Intercom Messenger" at bounding box center [693, 398] width 28 height 28
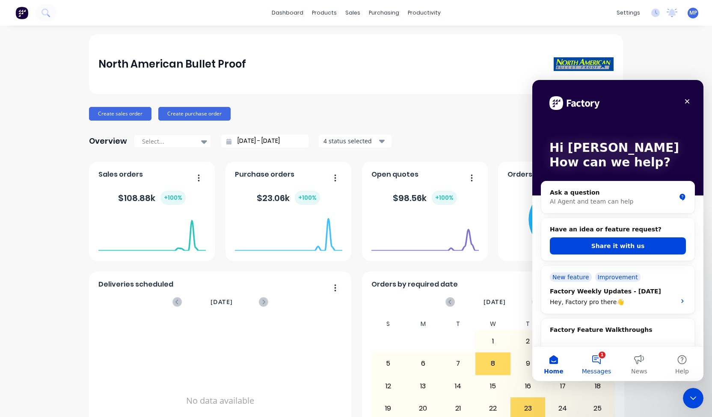
click at [595, 358] on button "1 Messages" at bounding box center [596, 364] width 43 height 34
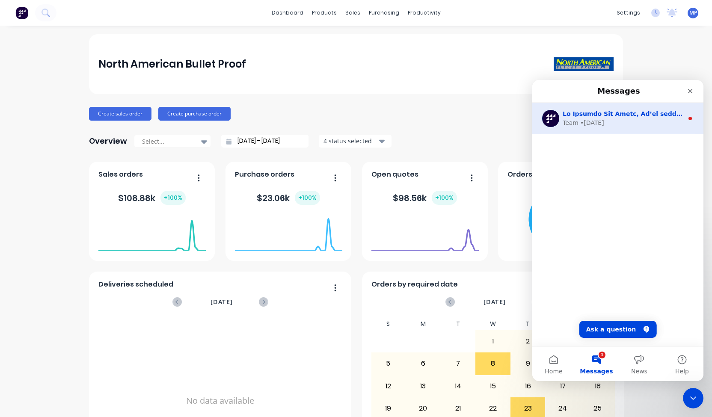
click at [666, 127] on div "Team • 1w ago" at bounding box center [617, 119] width 171 height 32
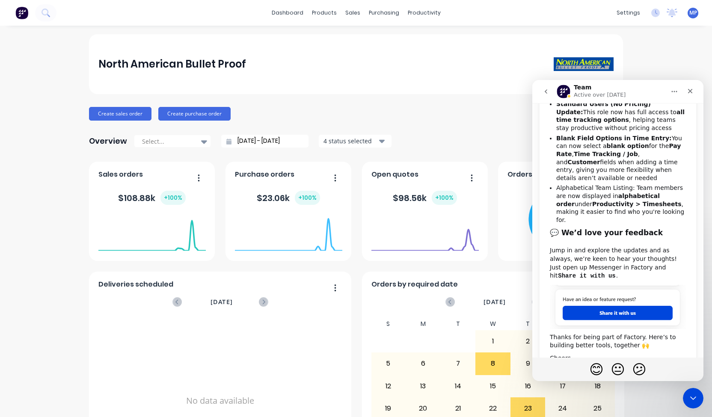
scroll to position [285, 0]
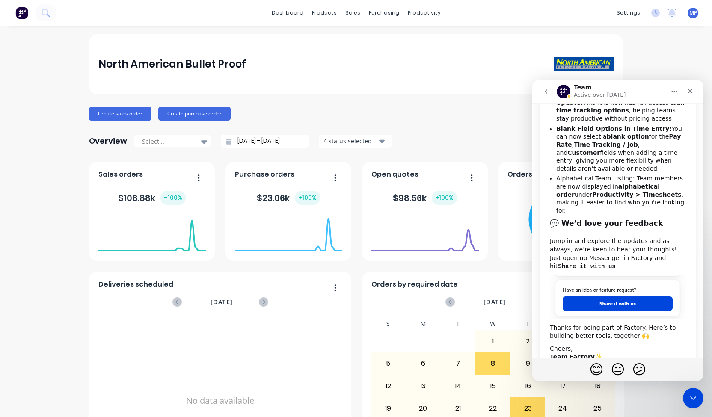
click at [548, 92] on icon "go back" at bounding box center [545, 91] width 7 height 7
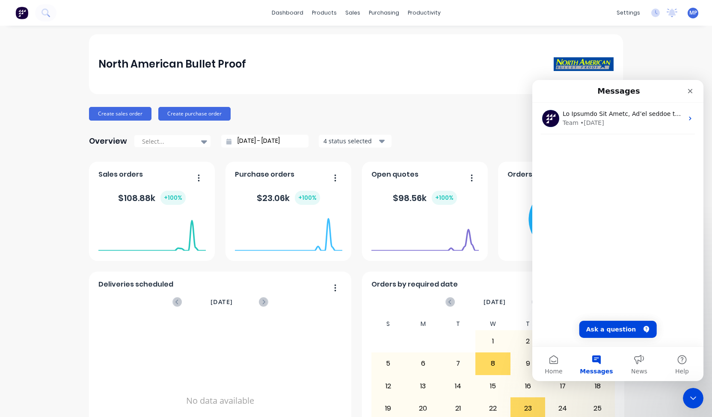
scroll to position [0, 0]
click at [553, 362] on button "Home" at bounding box center [553, 364] width 43 height 34
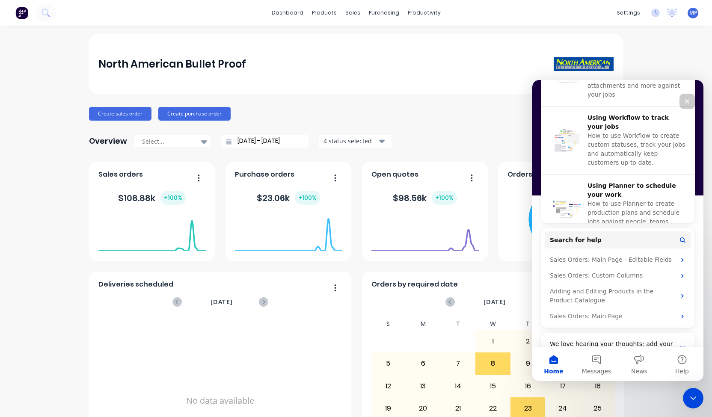
scroll to position [326, 0]
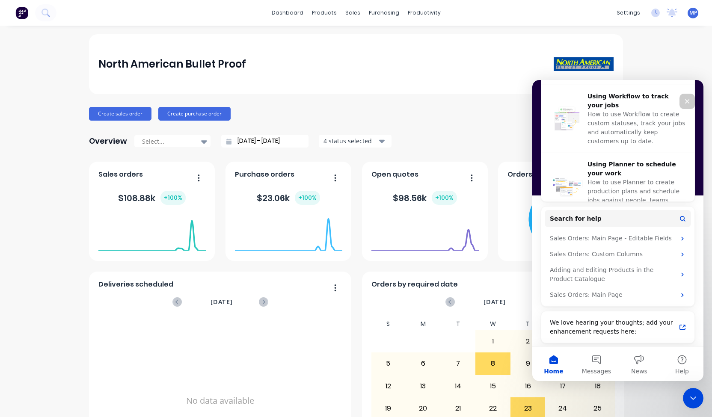
click at [510, 59] on div "North American Bullet Proof" at bounding box center [355, 64] width 515 height 17
click at [688, 103] on icon "Close" at bounding box center [687, 101] width 5 height 5
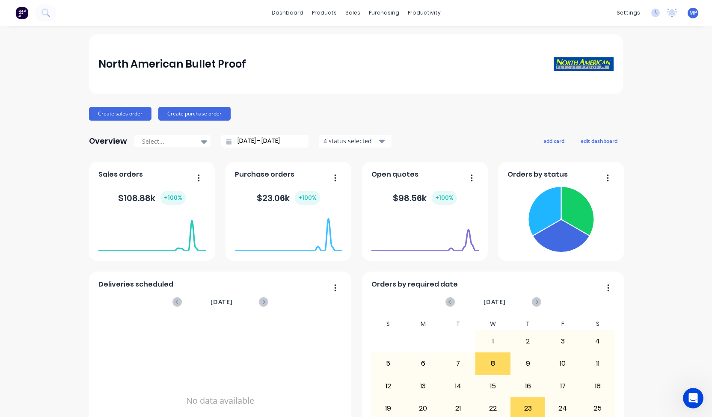
scroll to position [0, 0]
